Goal: Task Accomplishment & Management: Use online tool/utility

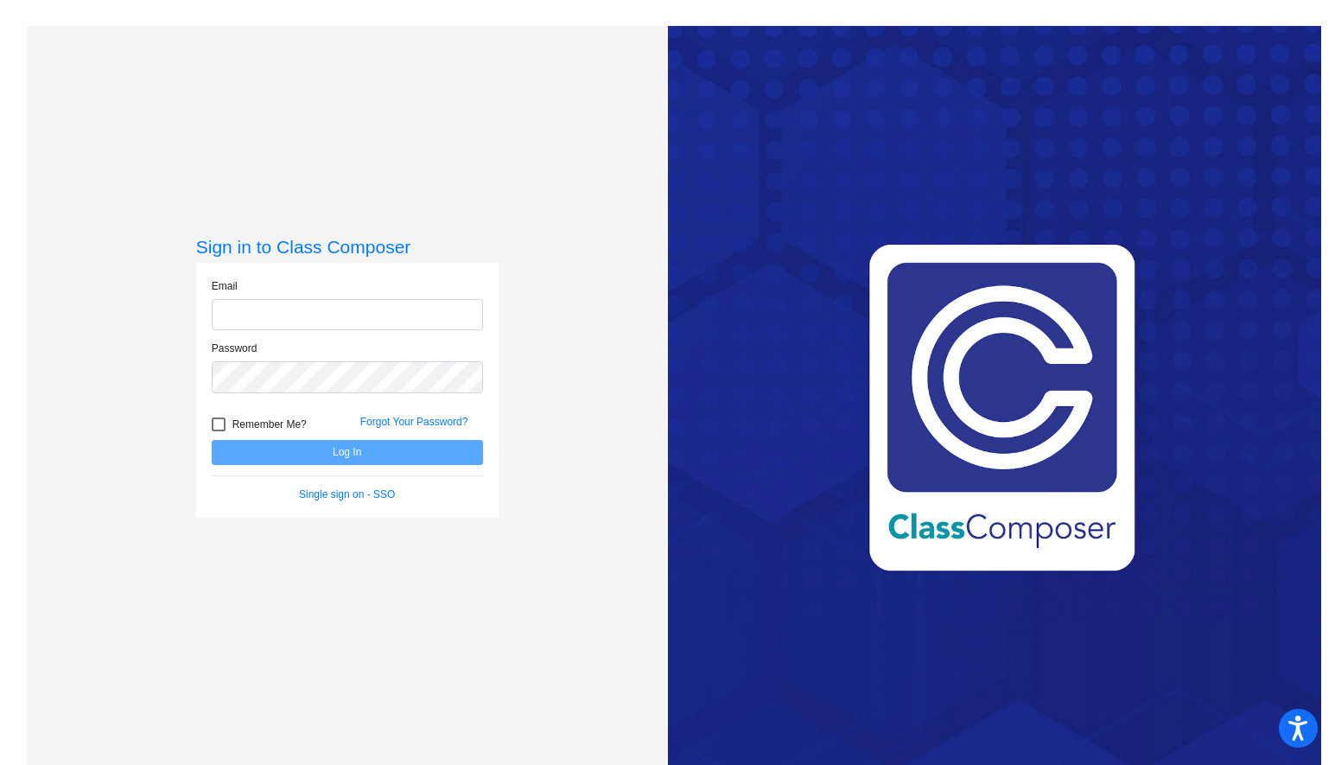
type input "[EMAIL_ADDRESS][DOMAIN_NAME]"
click at [356, 464] on form "Email [EMAIL_ADDRESS][DOMAIN_NAME] Password Remember Me? Forgot Your Password? …" at bounding box center [347, 390] width 271 height 224
click at [353, 454] on button "Log In" at bounding box center [347, 452] width 271 height 25
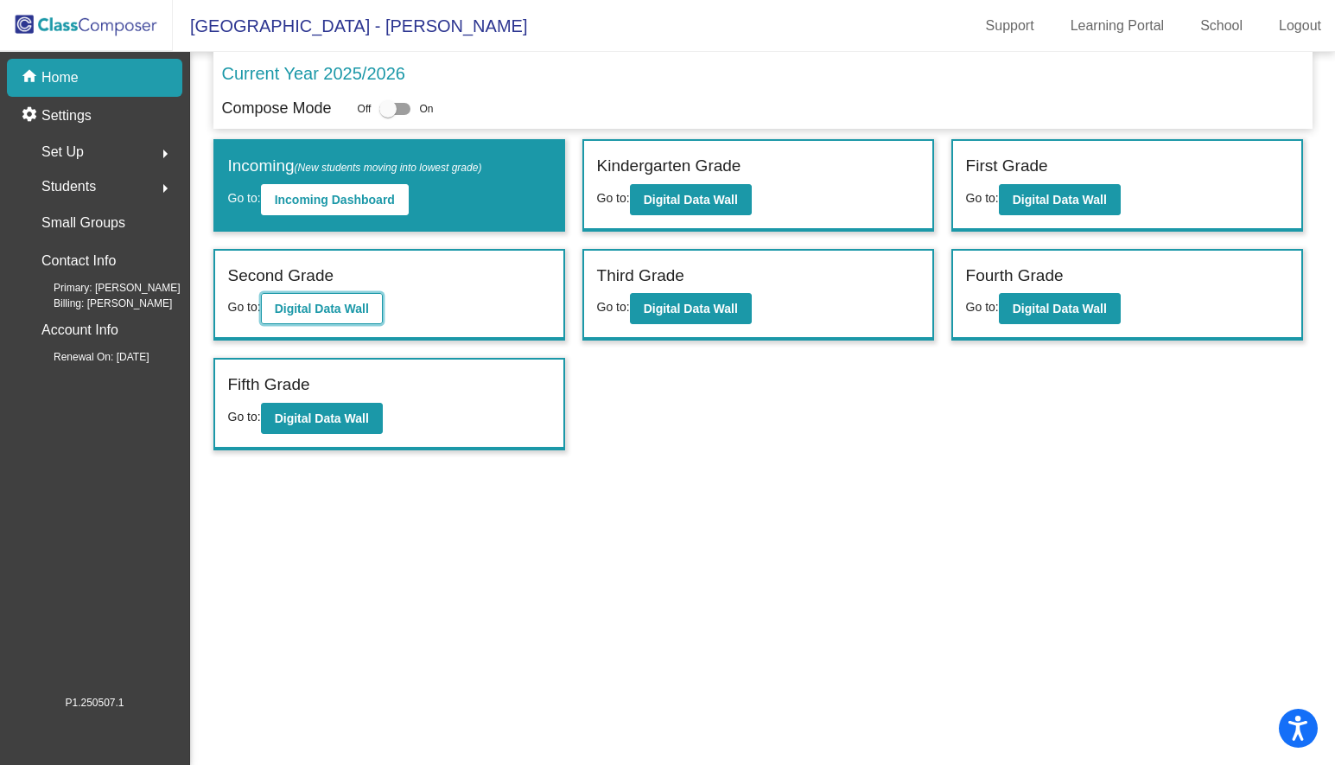
click at [355, 316] on button "Digital Data Wall" at bounding box center [322, 308] width 122 height 31
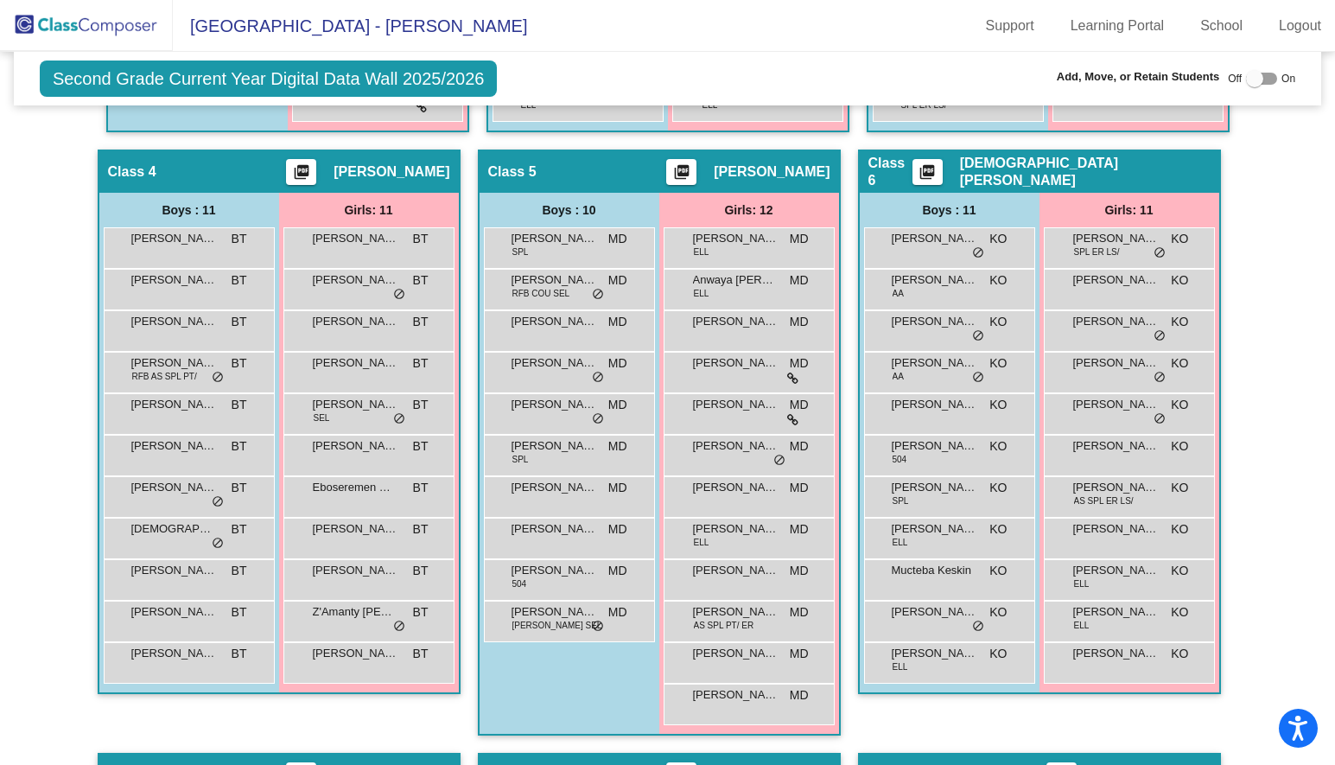
scroll to position [1094, 0]
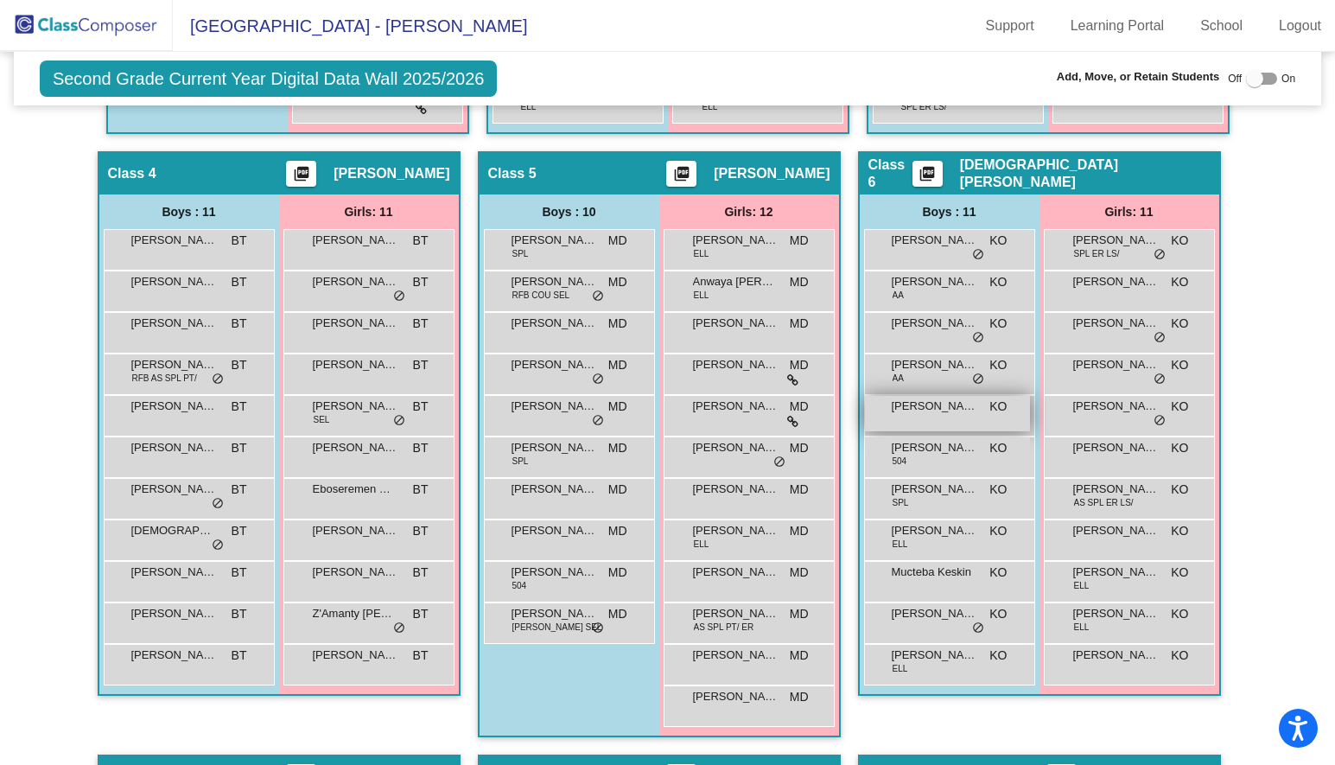
click at [955, 412] on div "[PERSON_NAME] KO lock do_not_disturb_alt" at bounding box center [947, 413] width 165 height 35
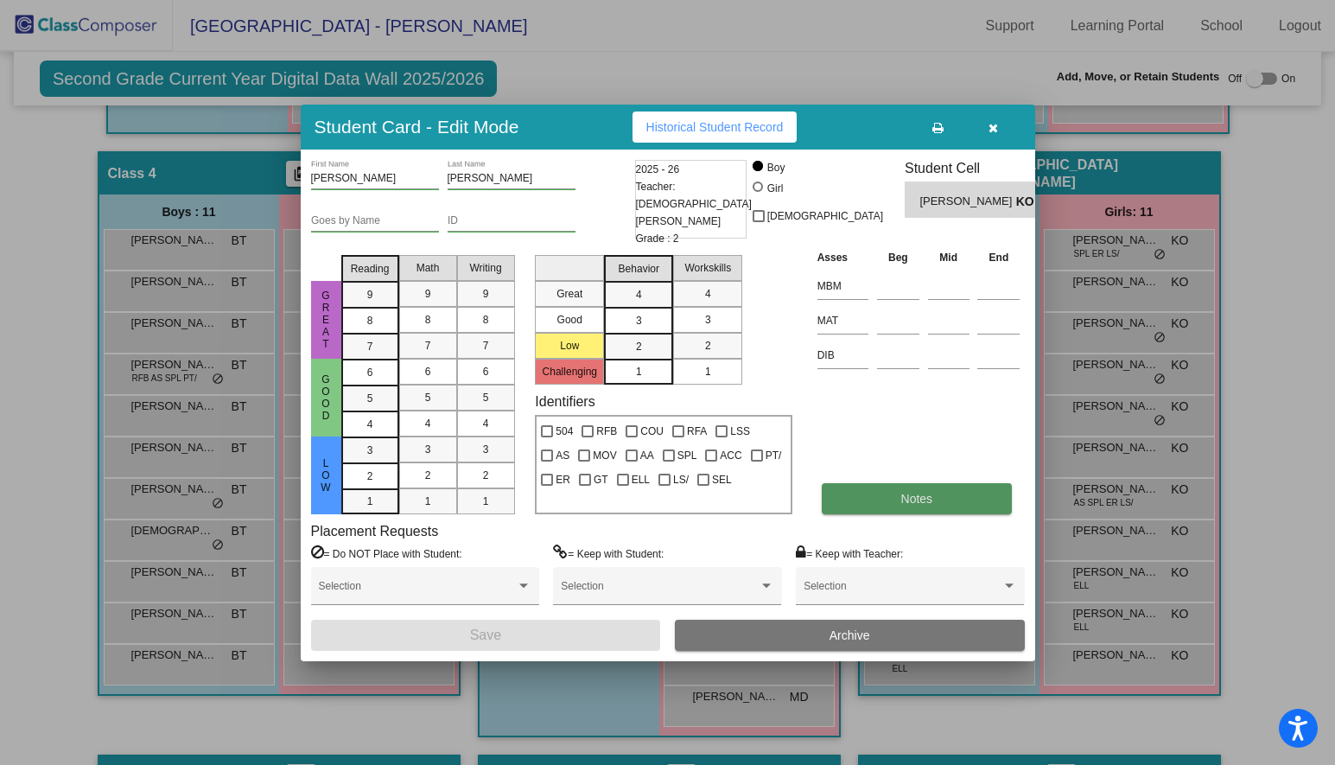
click at [884, 501] on button "Notes" at bounding box center [917, 498] width 190 height 31
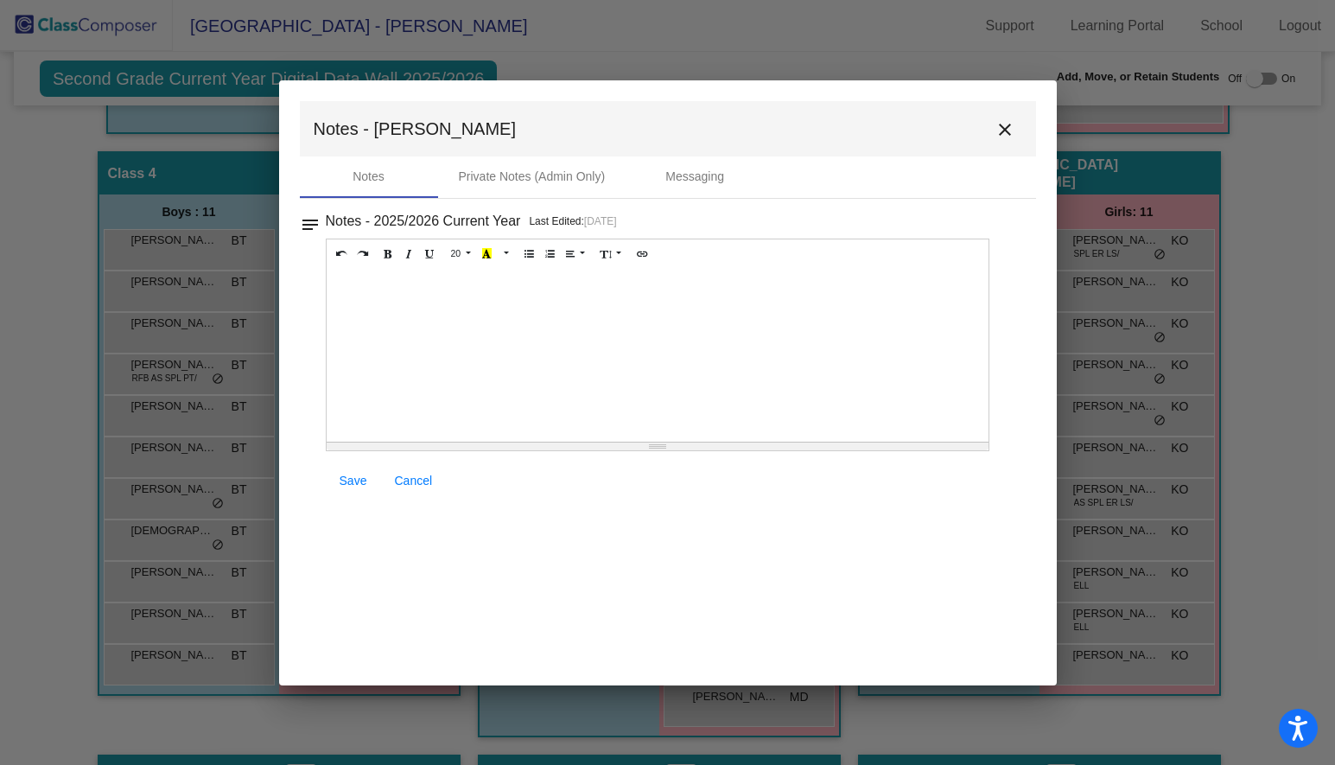
click at [392, 289] on div at bounding box center [658, 355] width 663 height 173
click at [351, 473] on span "Save" at bounding box center [354, 480] width 28 height 14
click at [351, 482] on span "Save" at bounding box center [354, 480] width 28 height 14
drag, startPoint x: 408, startPoint y: 282, endPoint x: 292, endPoint y: 282, distance: 115.8
click at [292, 282] on mat-dialog-container "Notes - Ira close Notes Private Notes (Admin Only) Messaging notes Notes - 2025…" at bounding box center [668, 382] width 778 height 605
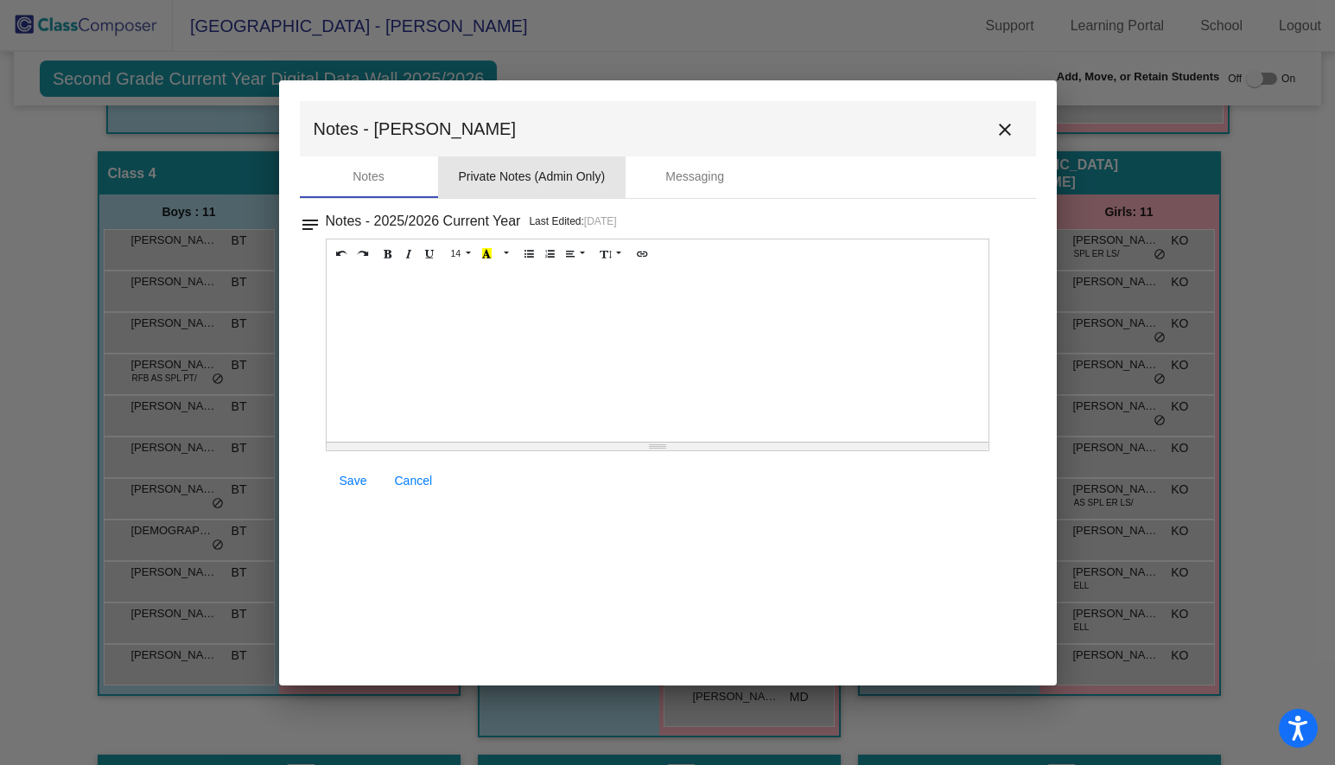
click at [499, 183] on div "Private Notes (Admin Only)" at bounding box center [532, 177] width 147 height 18
click at [407, 316] on div at bounding box center [658, 355] width 663 height 173
click at [359, 473] on span "Save" at bounding box center [354, 480] width 28 height 14
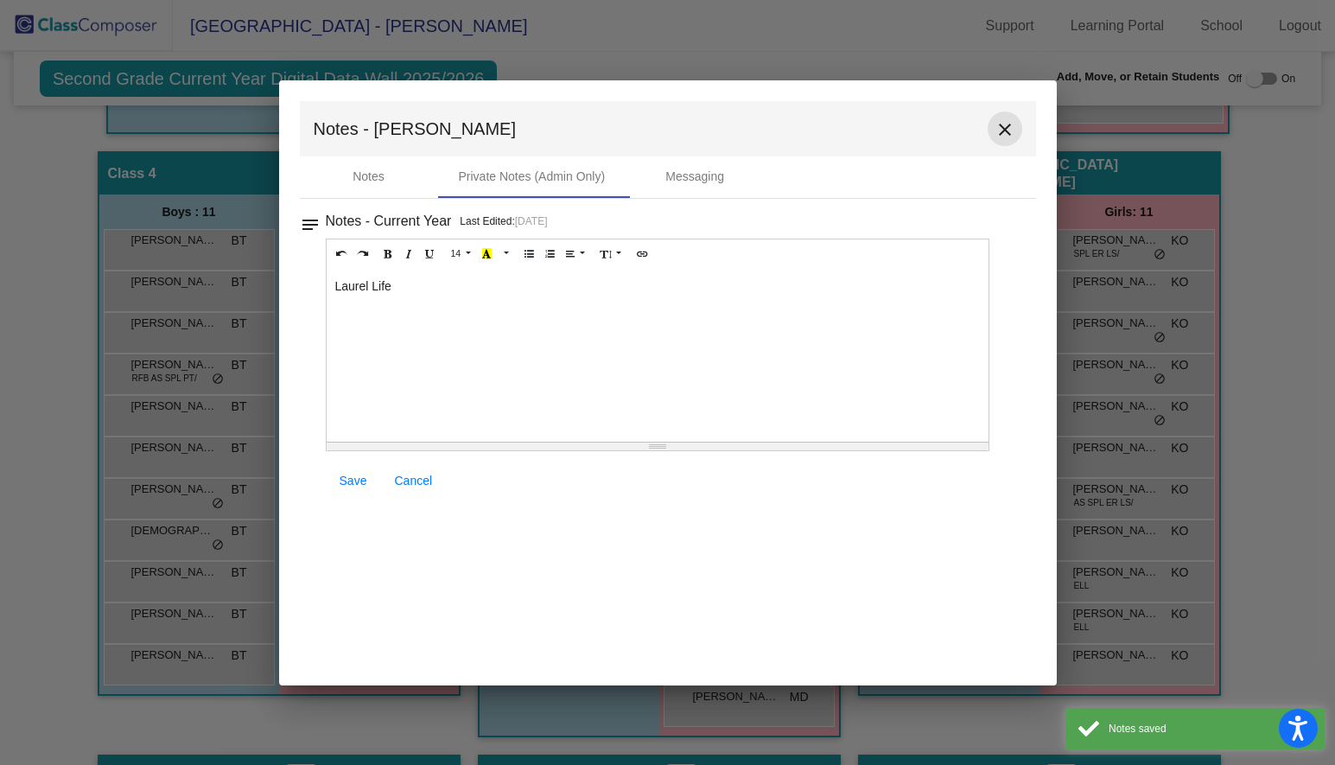
click at [1011, 123] on mat-icon "close" at bounding box center [1004, 129] width 21 height 21
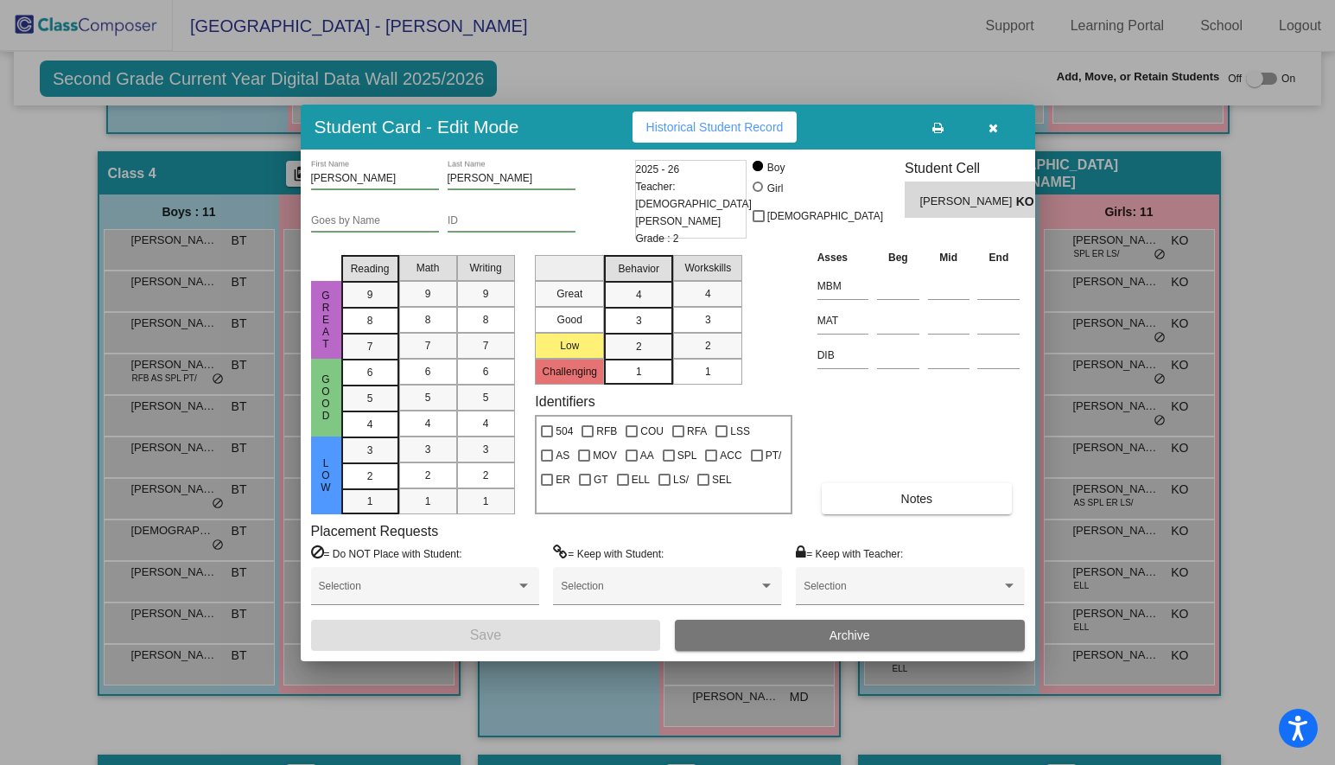
click at [993, 126] on icon "button" at bounding box center [993, 128] width 10 height 12
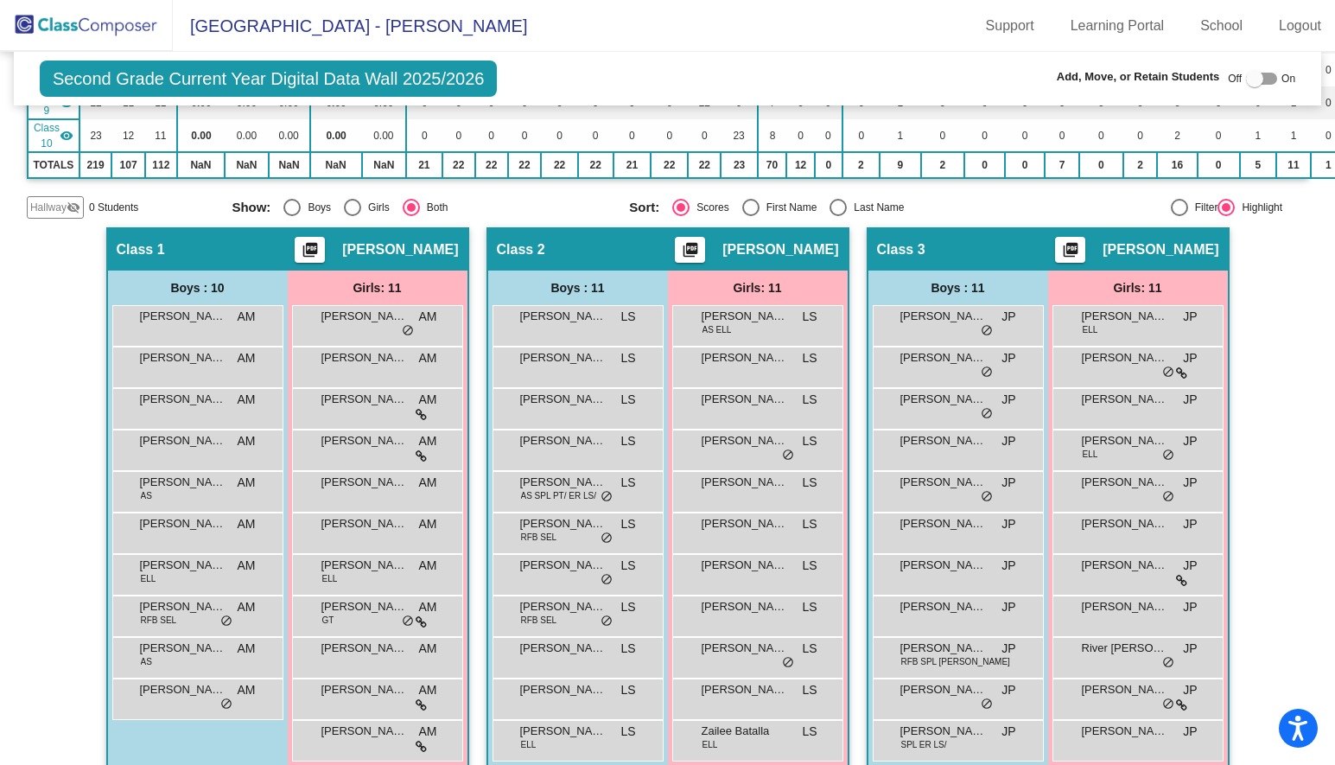
scroll to position [457, 0]
